Goal: Transaction & Acquisition: Purchase product/service

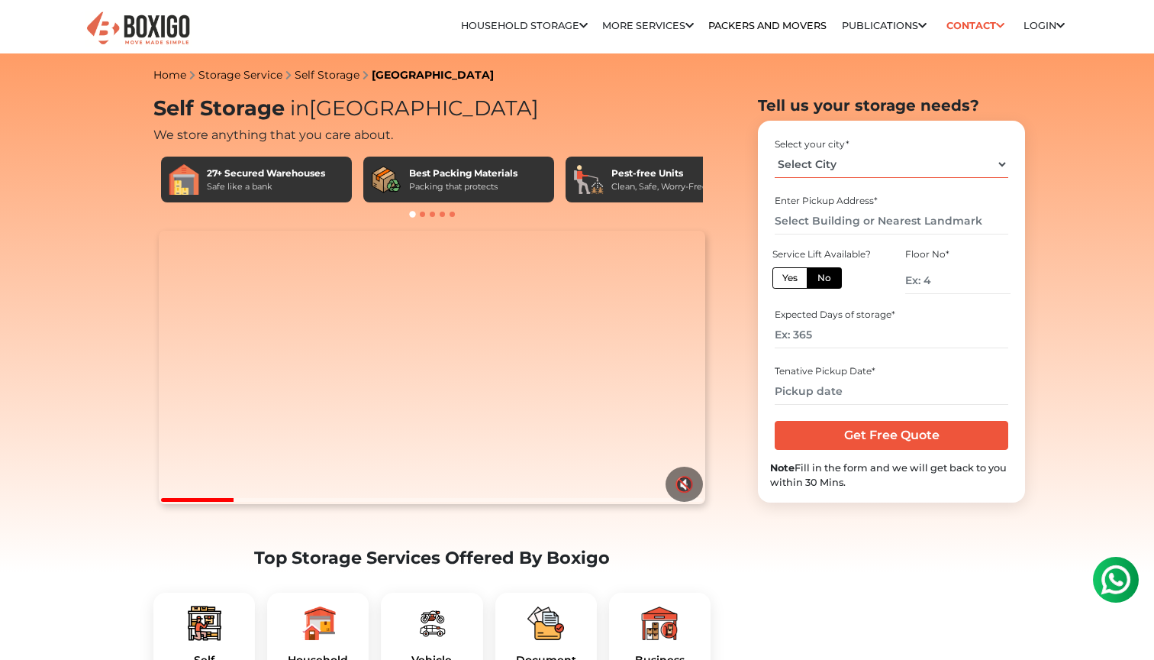
select select "[GEOGRAPHIC_DATA]"
click at [798, 275] on label "Yes" at bounding box center [790, 277] width 35 height 21
click at [793, 275] on input "Yes" at bounding box center [788, 276] width 10 height 10
radio input "true"
click at [826, 337] on input "number" at bounding box center [891, 334] width 233 height 27
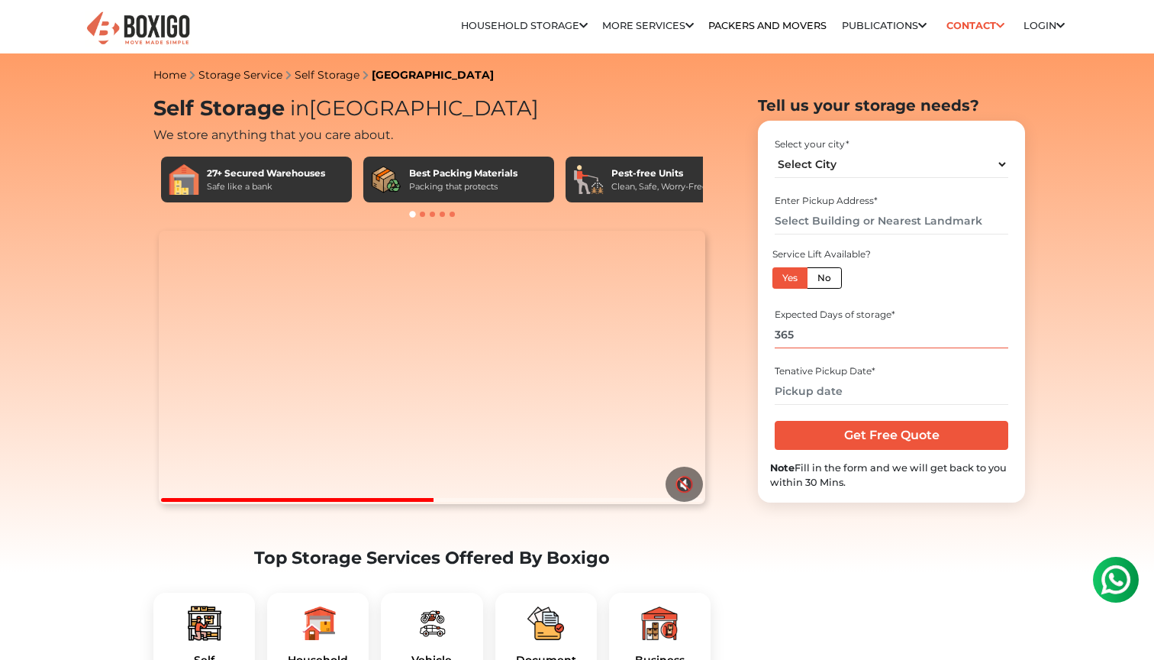
type input "365"
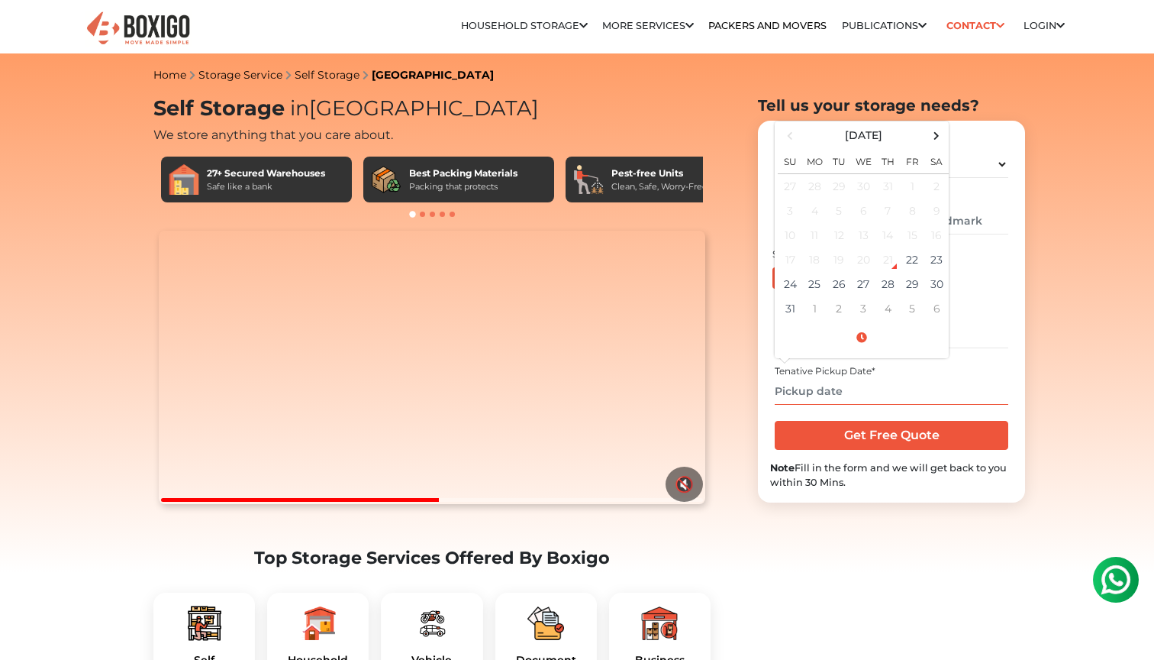
click at [858, 383] on input "text" at bounding box center [891, 391] width 233 height 27
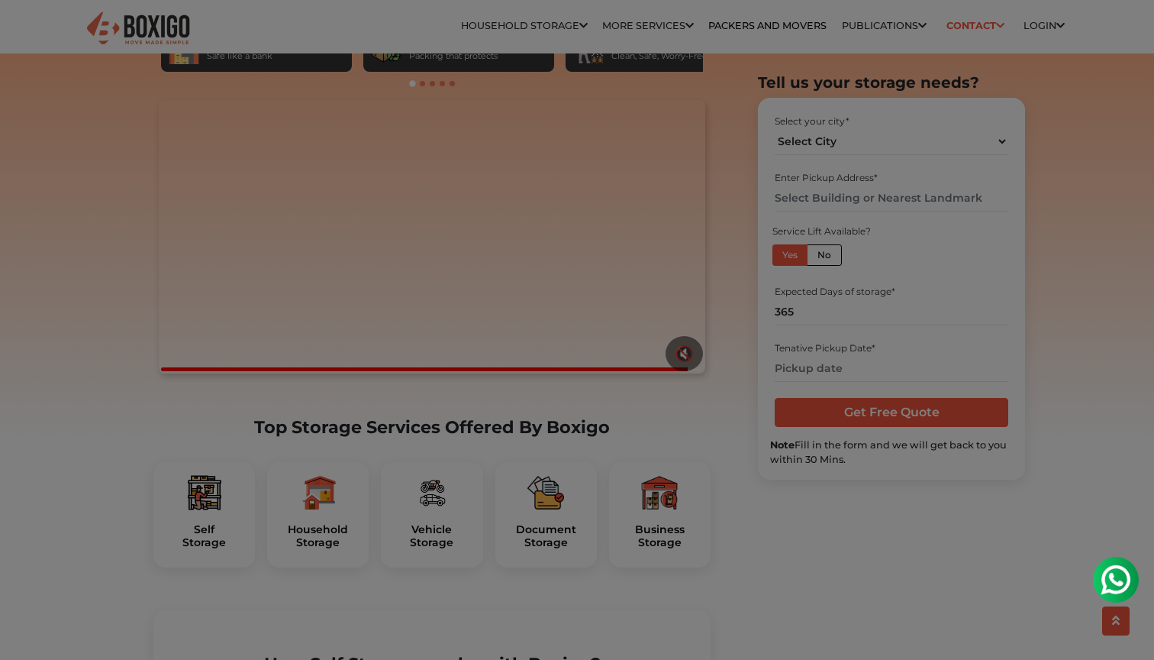
scroll to position [165, 0]
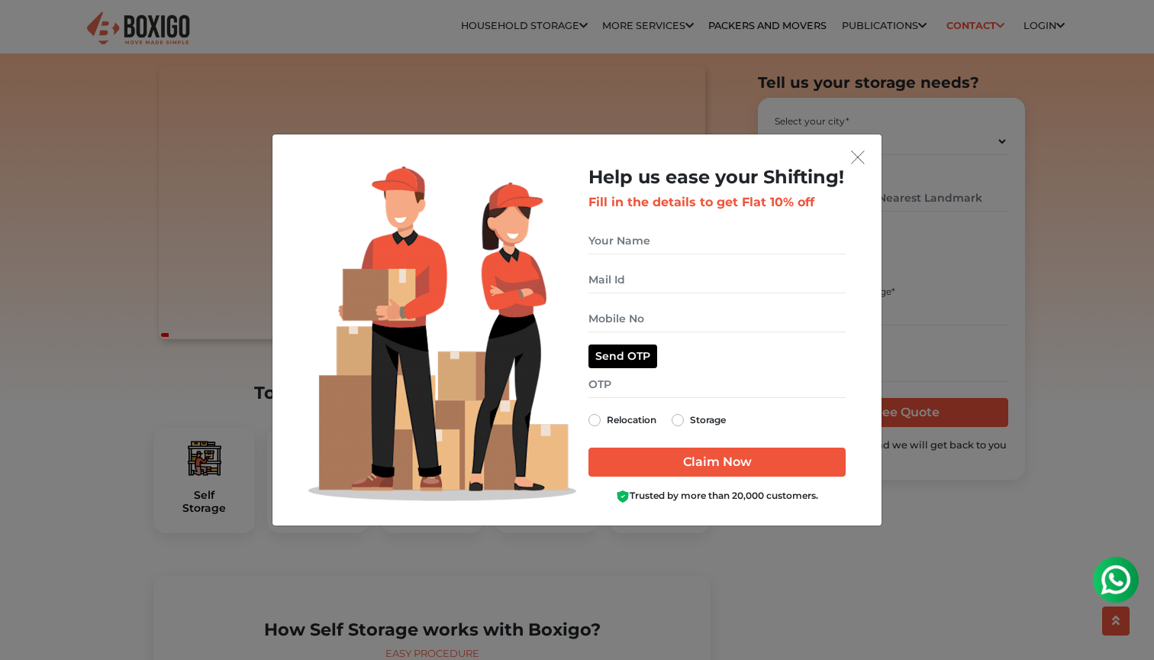
click at [854, 151] on img "get free quote dialog" at bounding box center [858, 157] width 14 height 14
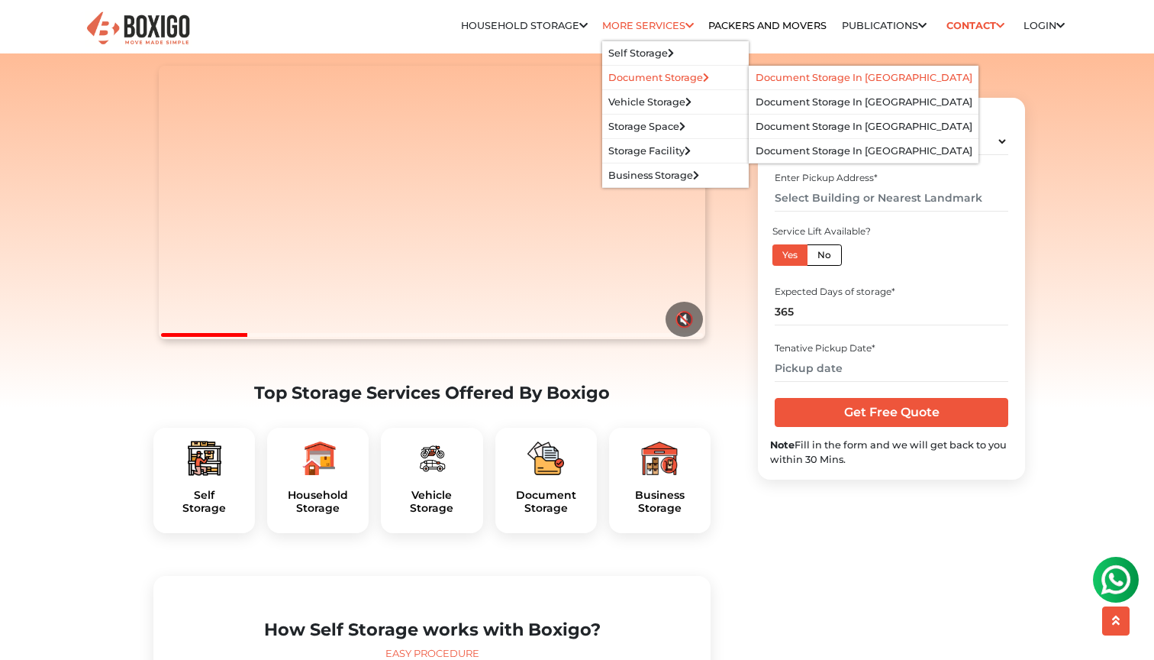
click at [750, 77] on li "Document Storage in [GEOGRAPHIC_DATA]" at bounding box center [864, 78] width 229 height 24
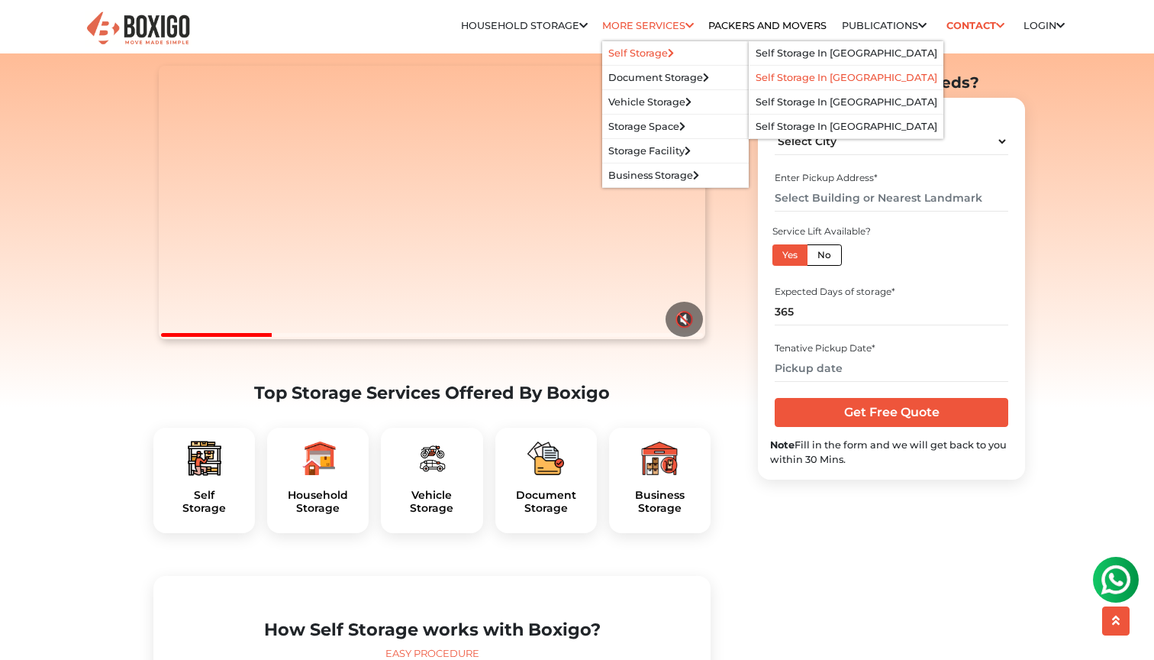
click at [767, 78] on link "Self Storage in [GEOGRAPHIC_DATA]" at bounding box center [847, 77] width 182 height 11
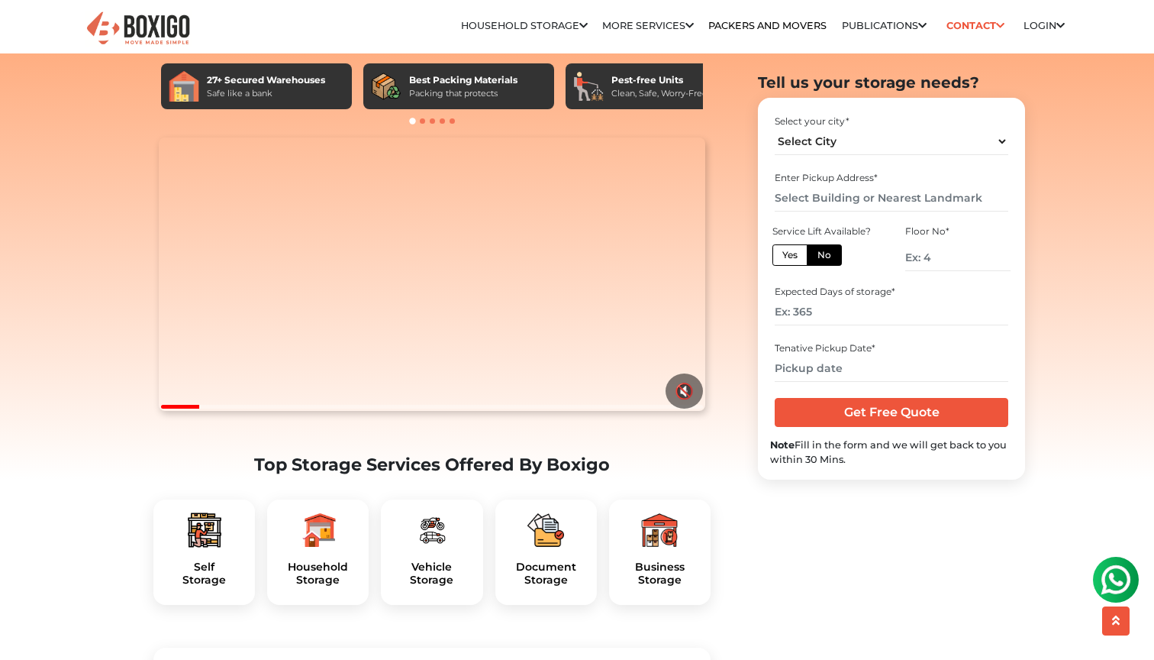
scroll to position [118, 1]
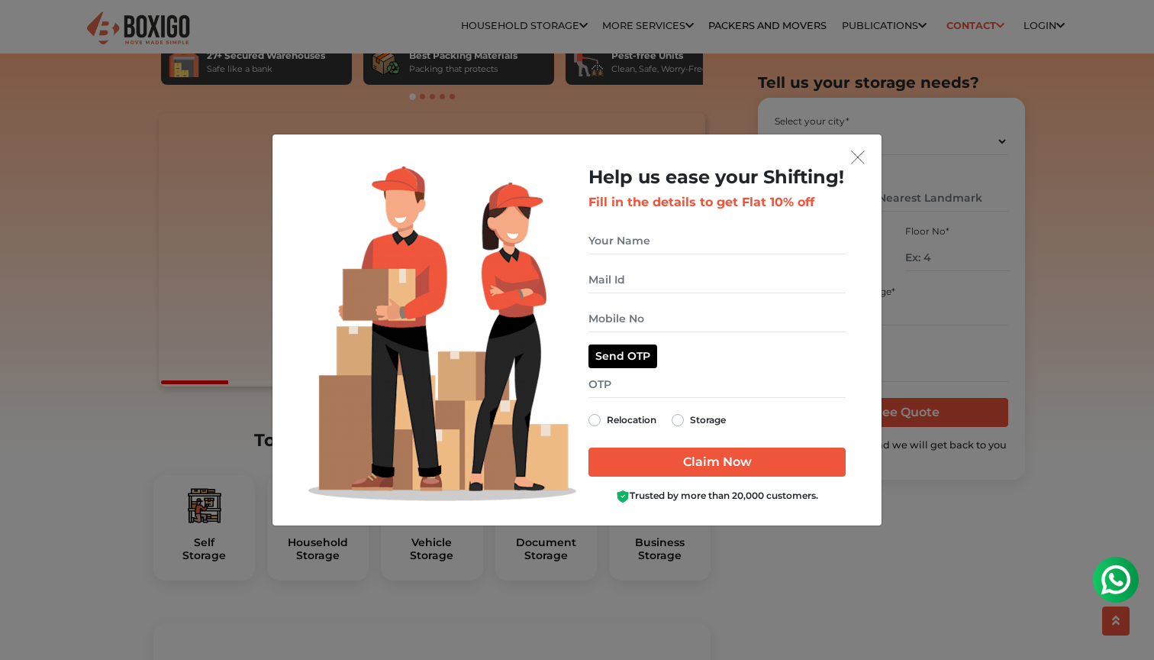
click at [852, 150] on img "get free quote dialog" at bounding box center [858, 157] width 14 height 14
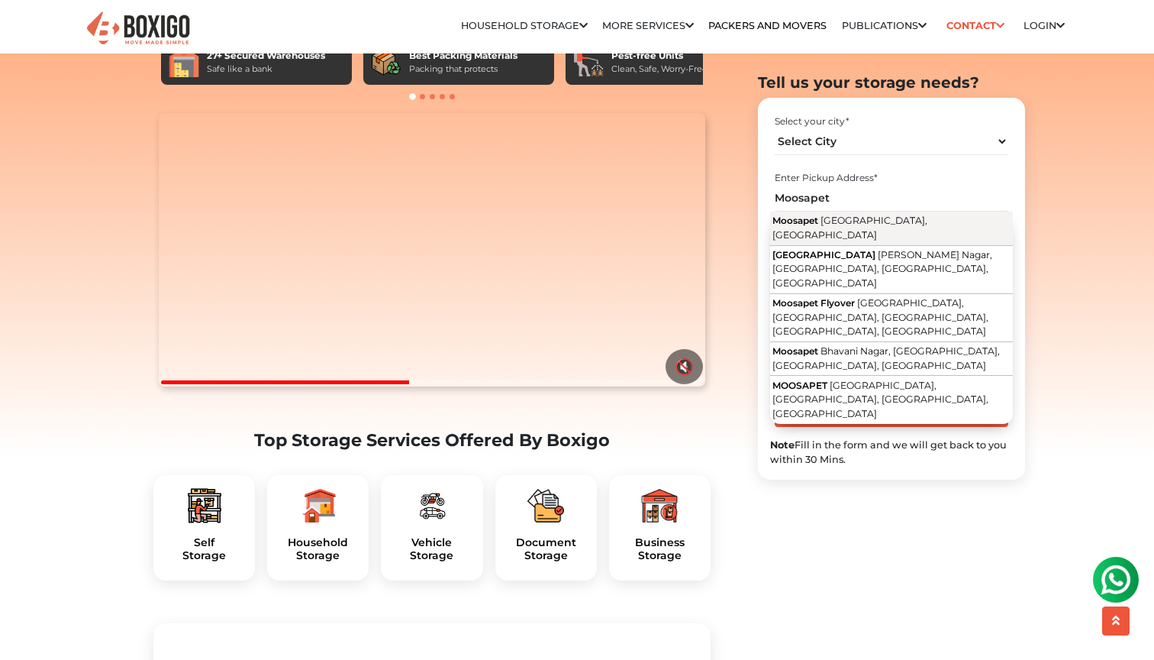
click at [798, 221] on span "Moosapet" at bounding box center [796, 220] width 46 height 11
type input "Moosapet, Hyderabad, Telangana"
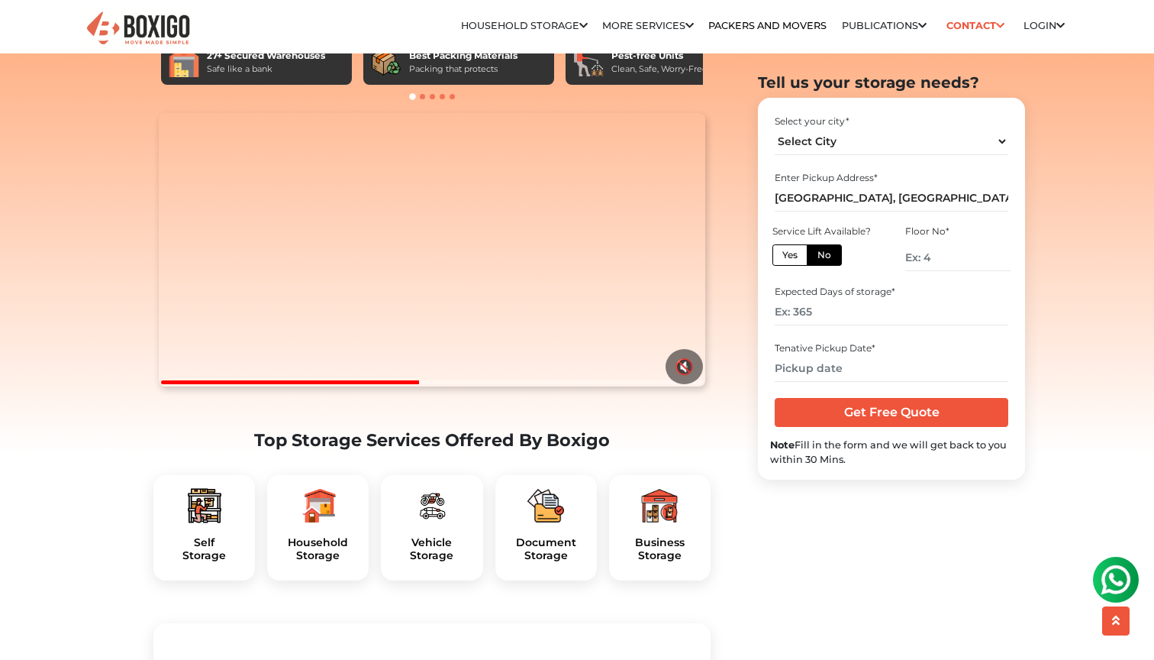
click at [822, 128] on div "Select your city *" at bounding box center [891, 122] width 233 height 14
select select "[GEOGRAPHIC_DATA]"
click at [796, 260] on label "Yes" at bounding box center [790, 254] width 35 height 21
click at [793, 258] on input "Yes" at bounding box center [788, 253] width 10 height 10
radio input "true"
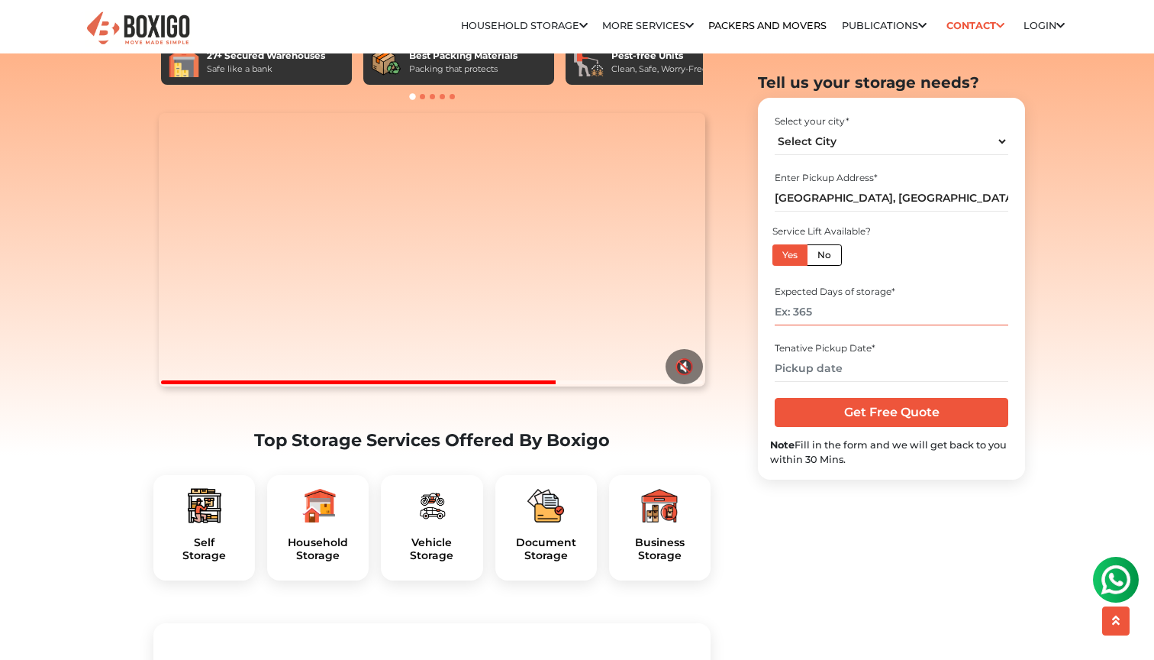
click at [836, 306] on input "number" at bounding box center [891, 312] width 233 height 27
type input "365"
click at [816, 375] on input "text" at bounding box center [891, 368] width 233 height 27
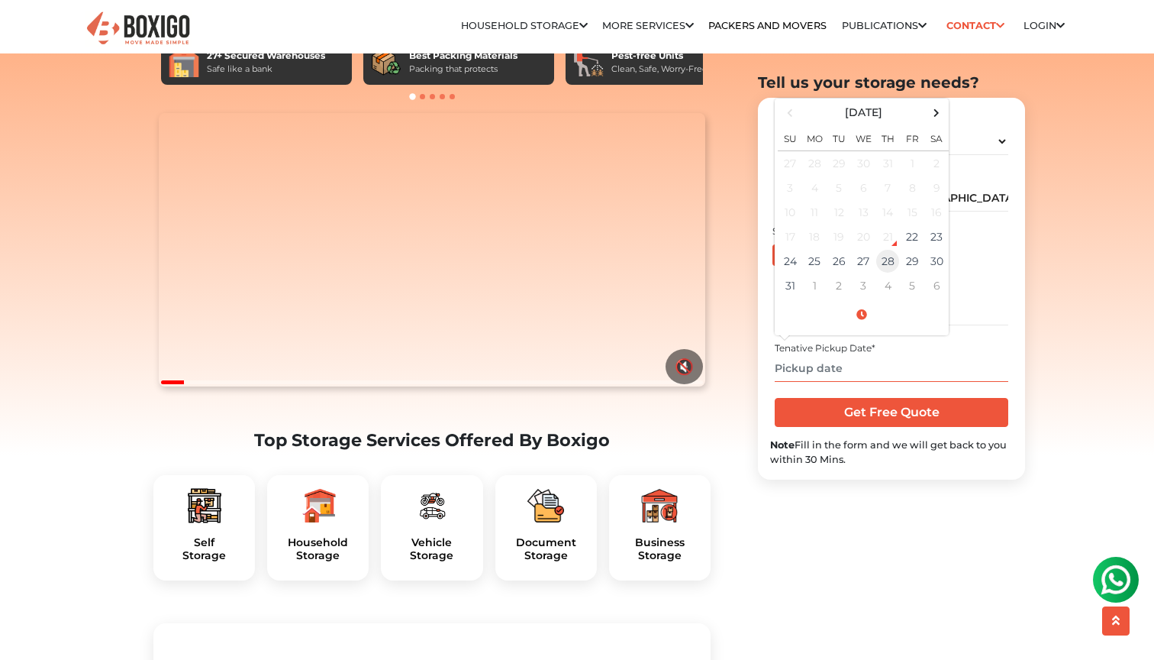
click at [883, 260] on td "28" at bounding box center [888, 261] width 24 height 24
type input "08/28/2025 12:00 AM"
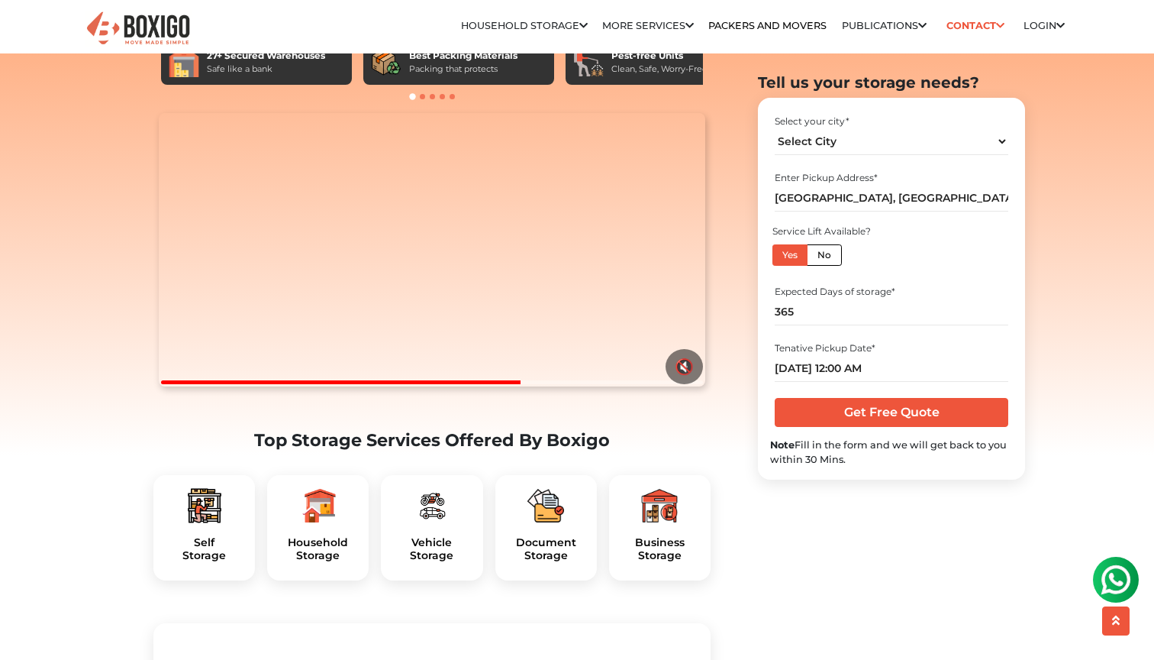
click at [946, 410] on input "Get Free Quote" at bounding box center [891, 412] width 233 height 29
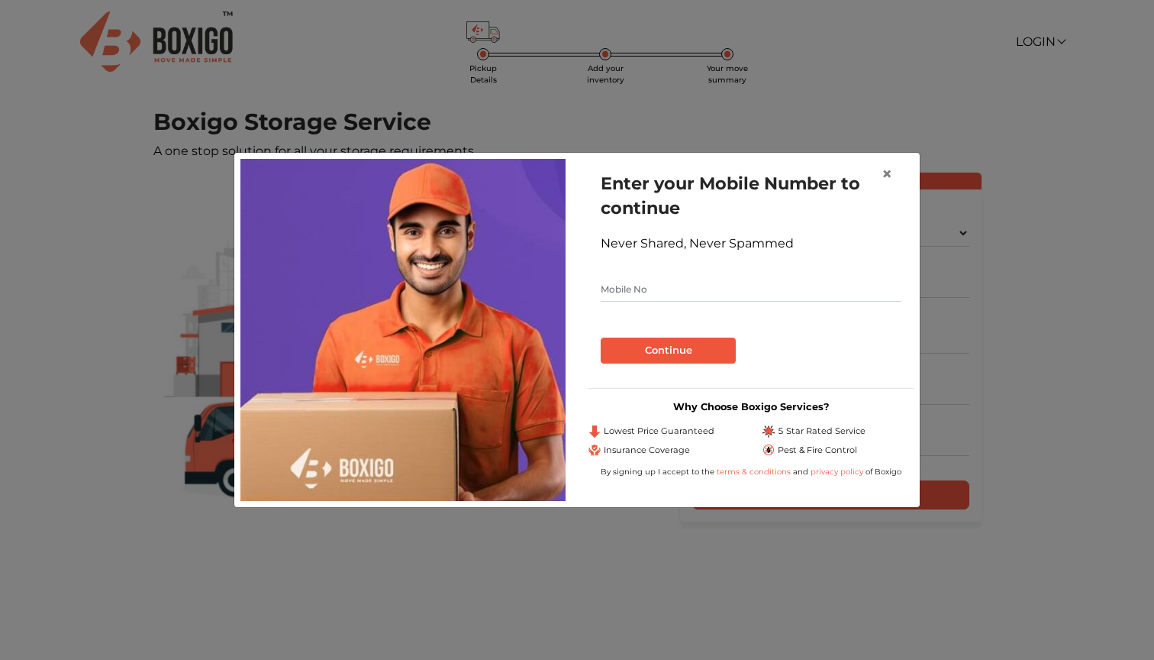
click at [811, 282] on input "text" at bounding box center [751, 289] width 301 height 24
type input "9985551307"
click at [686, 343] on button "Continue" at bounding box center [668, 350] width 135 height 26
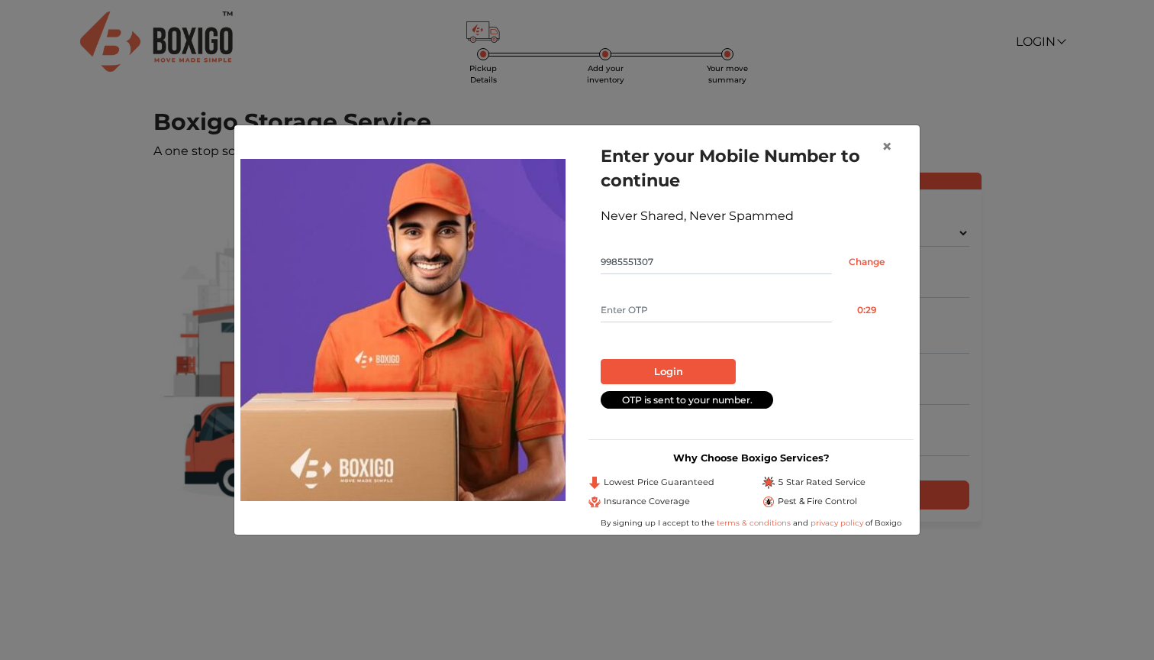
click at [730, 312] on input "text" at bounding box center [716, 310] width 231 height 24
type input "6759"
click at [668, 372] on button "Login" at bounding box center [668, 372] width 135 height 26
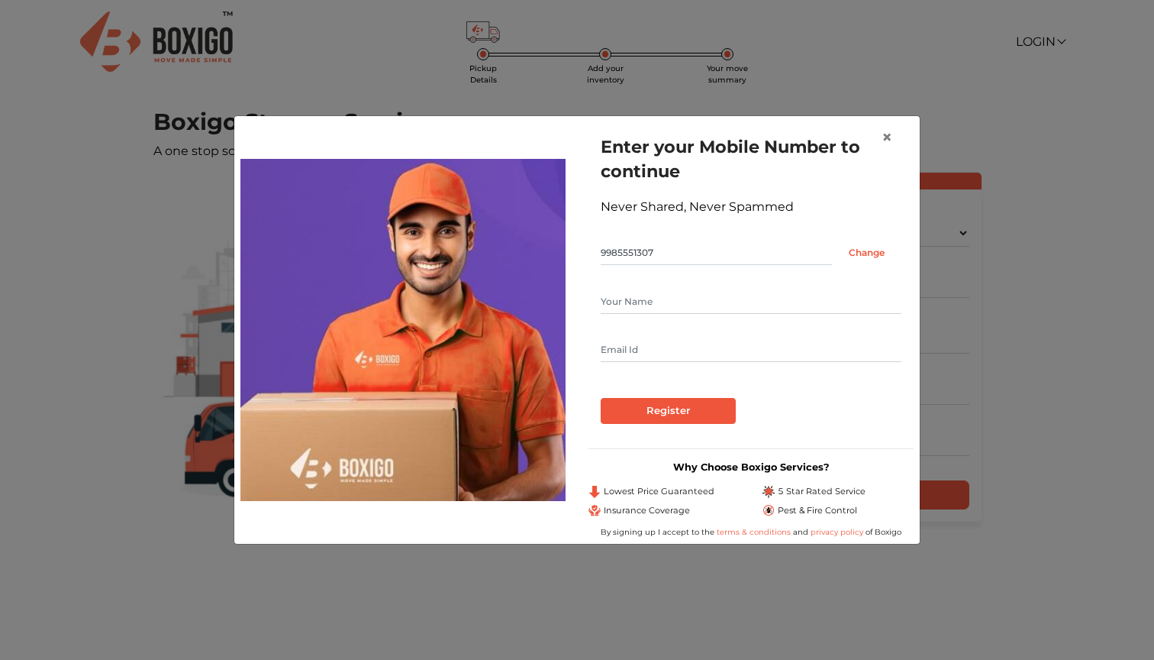
click at [696, 369] on form "Enter your Mobile Number to continue Never Shared, Never Spammed 9985551307 Cha…" at bounding box center [751, 278] width 301 height 289
type input "K Shah"
type input "contact@xeeed.io"
click at [676, 408] on input "Register" at bounding box center [668, 411] width 135 height 26
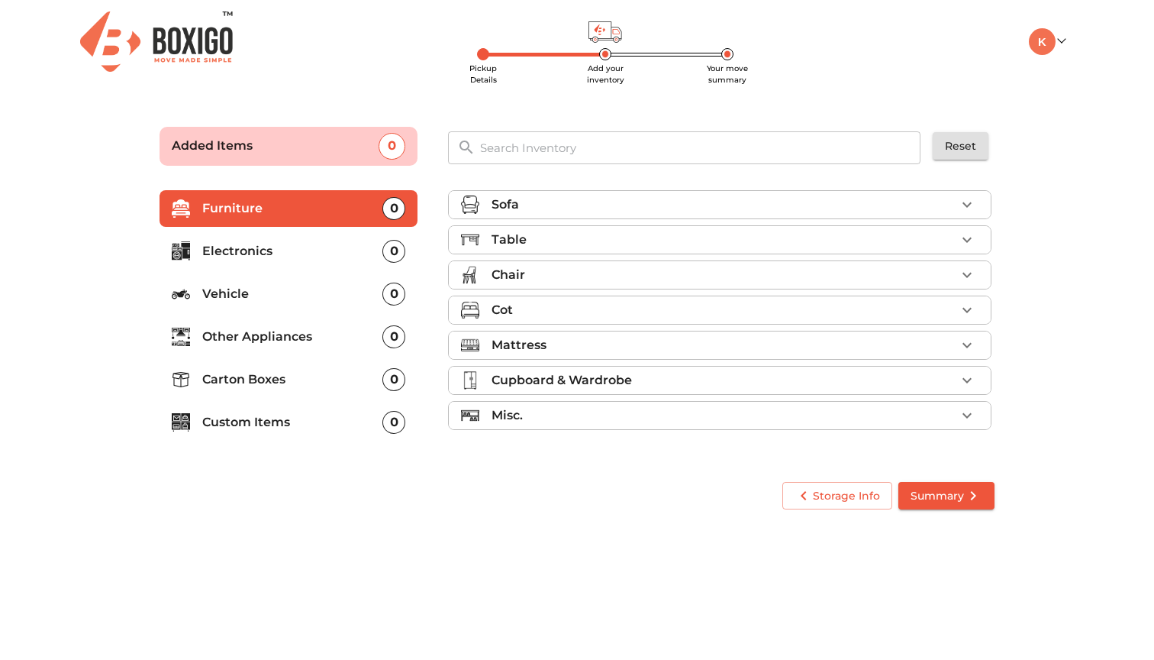
click at [315, 331] on p "Other Appliances" at bounding box center [292, 337] width 180 height 18
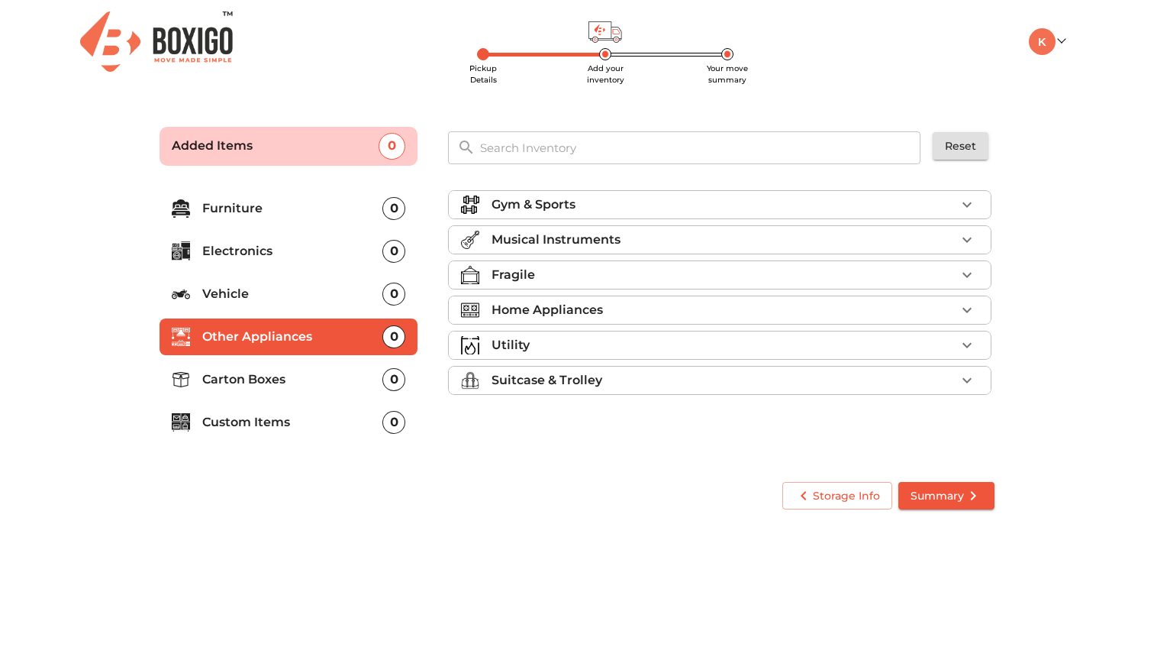
click at [324, 427] on p "Custom Items" at bounding box center [292, 422] width 180 height 18
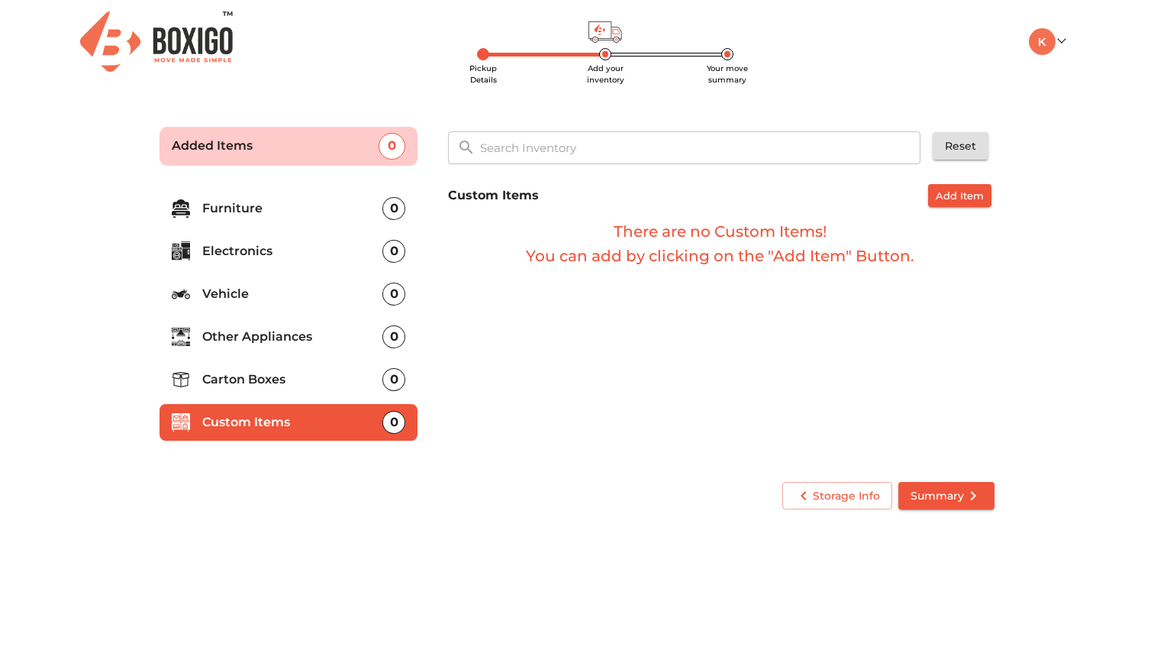
click at [934, 492] on span "Summary" at bounding box center [947, 495] width 72 height 19
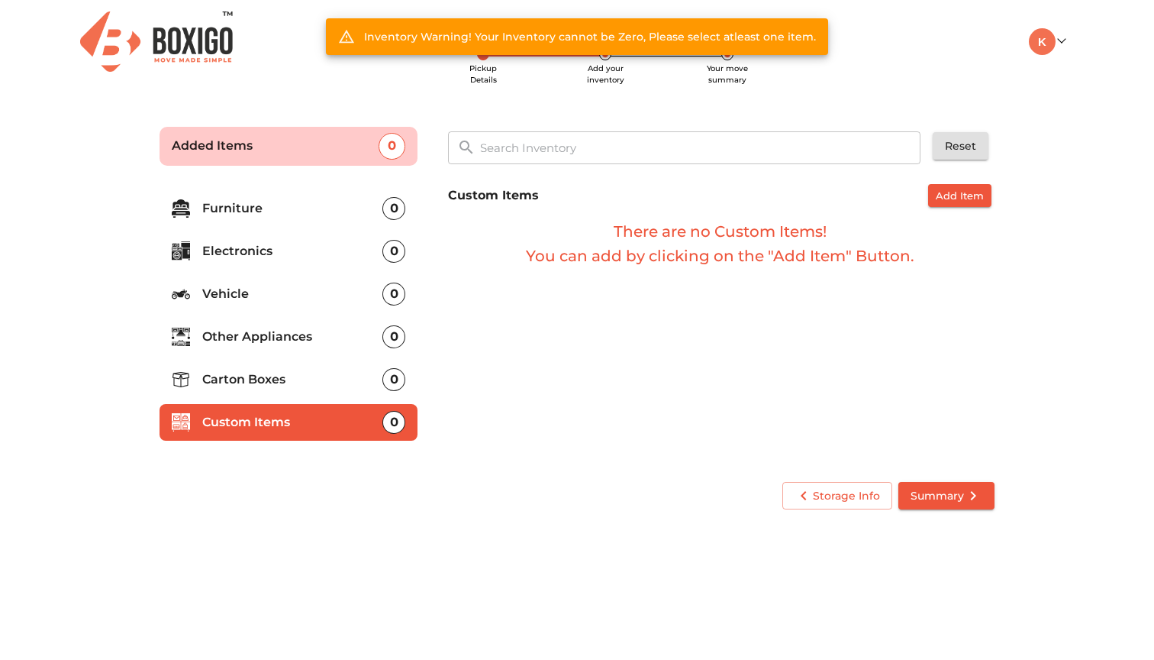
click at [327, 379] on p "Carton Boxes" at bounding box center [292, 379] width 180 height 18
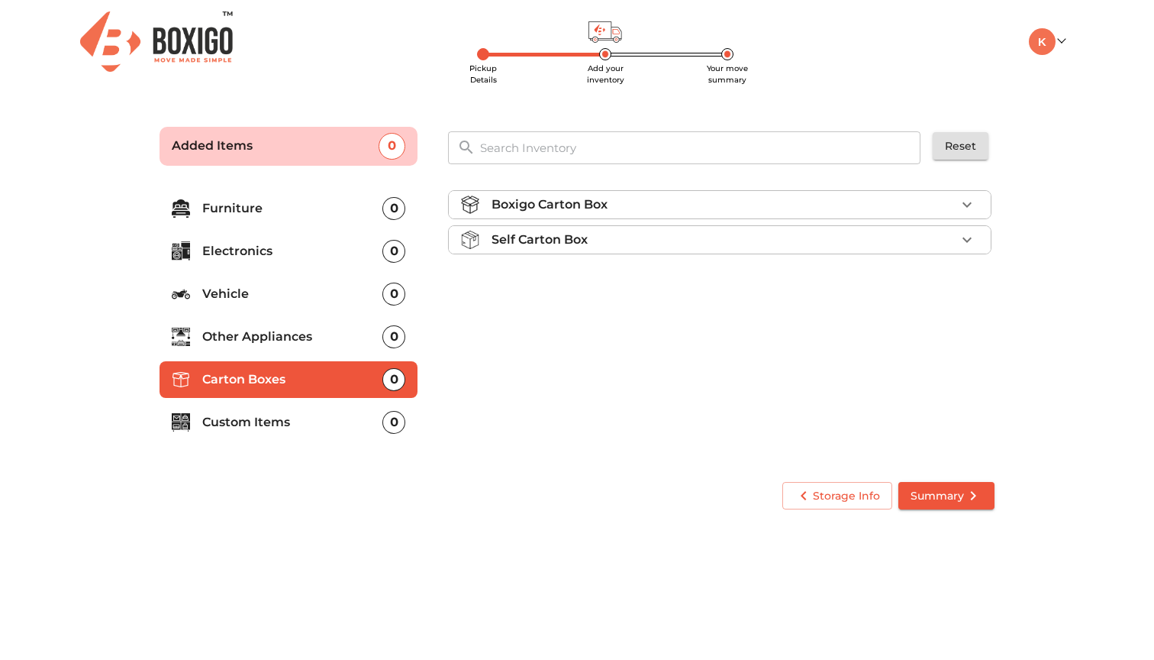
click at [919, 234] on div "Self Carton Box" at bounding box center [724, 240] width 464 height 18
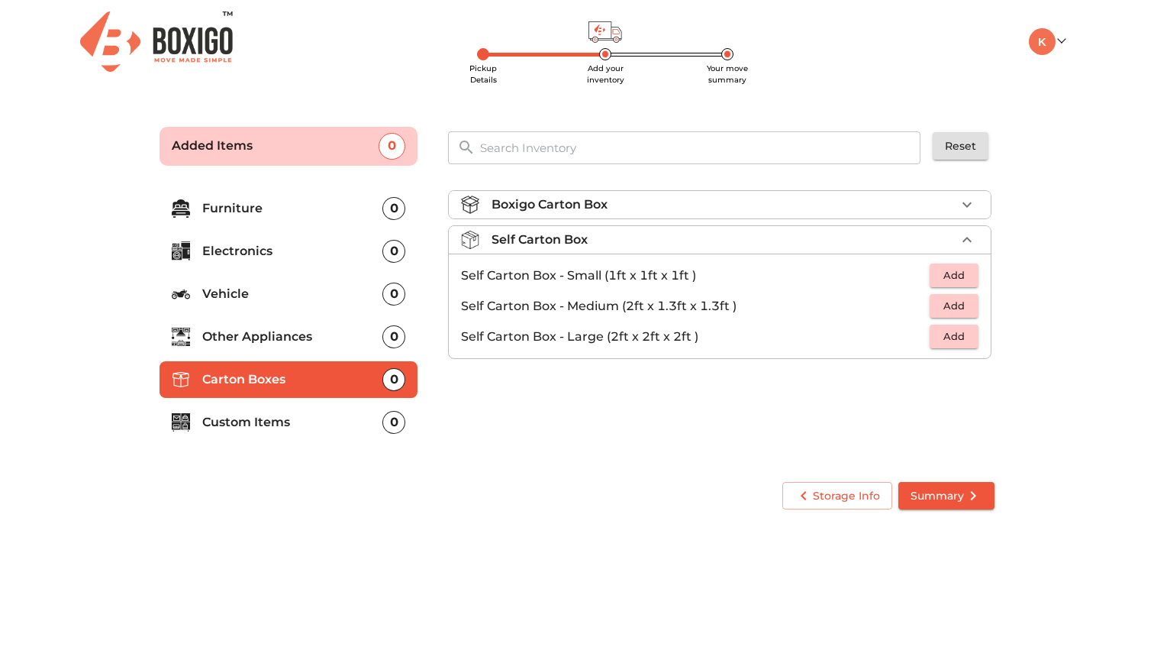
click at [948, 267] on span "Add" at bounding box center [955, 275] width 34 height 18
click at [945, 502] on span "Summary" at bounding box center [947, 495] width 72 height 19
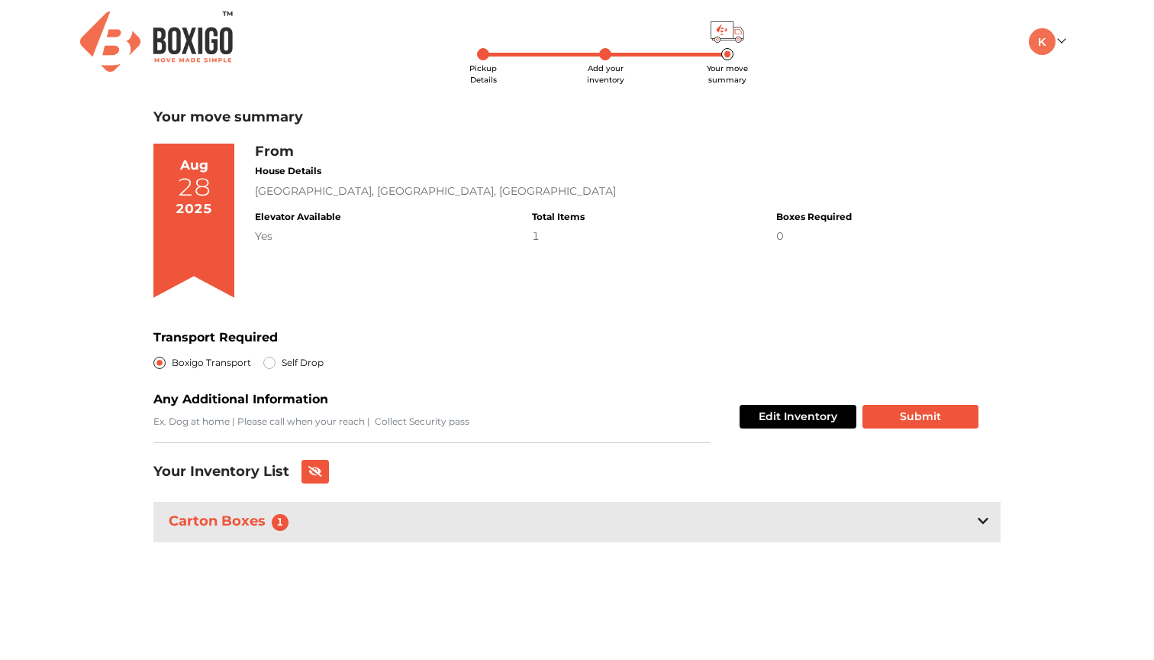
click at [282, 361] on label "Self Drop" at bounding box center [303, 363] width 42 height 18
click at [270, 361] on input "Self Drop" at bounding box center [269, 361] width 12 height 15
radio input "true"
radio input "false"
click at [906, 423] on button "Submit" at bounding box center [921, 417] width 116 height 24
